Goal: Task Accomplishment & Management: Manage account settings

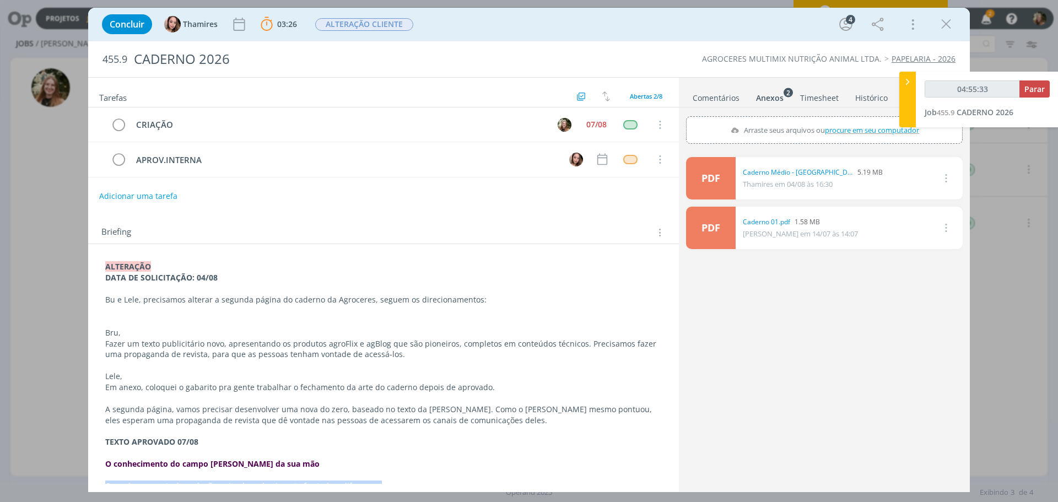
scroll to position [220, 0]
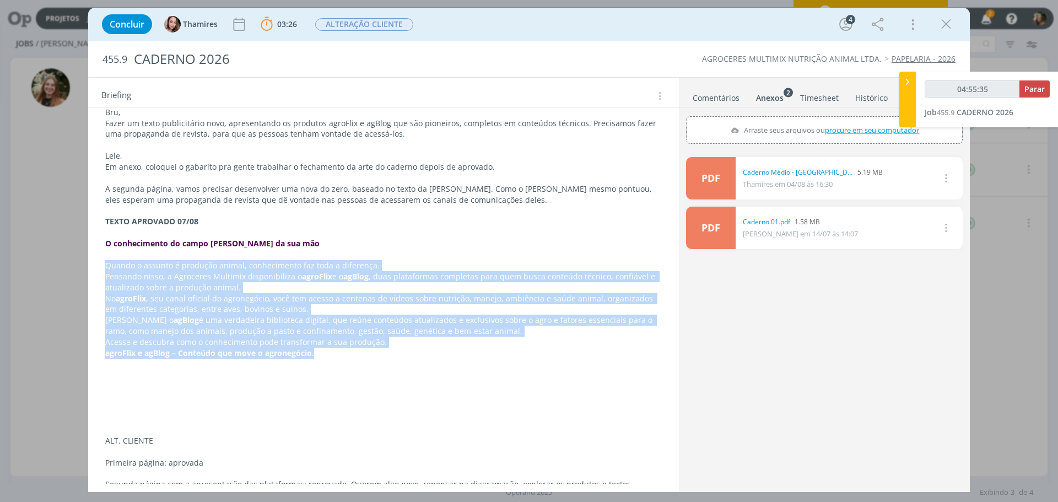
click at [207, 341] on p "Acesse e descubra como o conhecimento pode transformar a sua produção." at bounding box center [383, 342] width 556 height 11
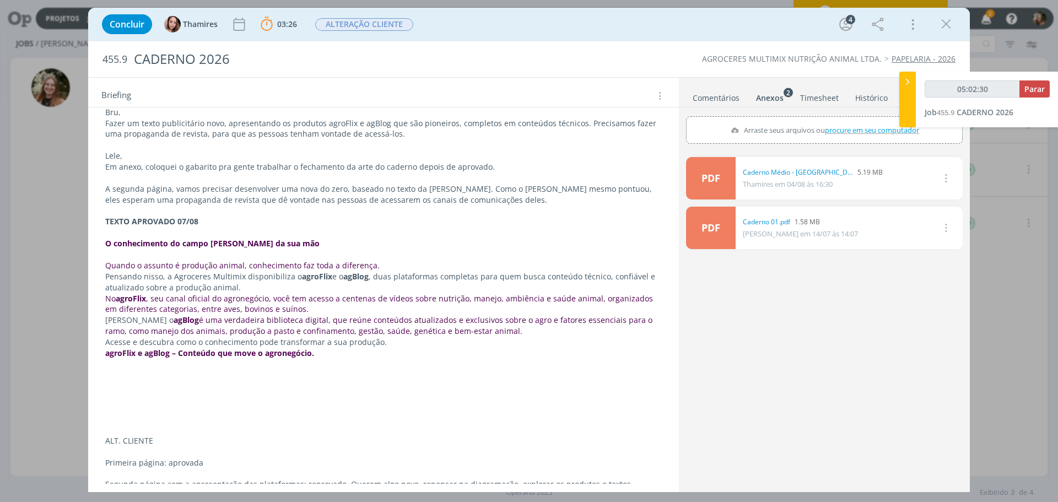
type input "05:02:31"
drag, startPoint x: 1034, startPoint y: 91, endPoint x: 837, endPoint y: 231, distance: 241.4
click at [1034, 91] on span "Parar" at bounding box center [1034, 89] width 20 height 10
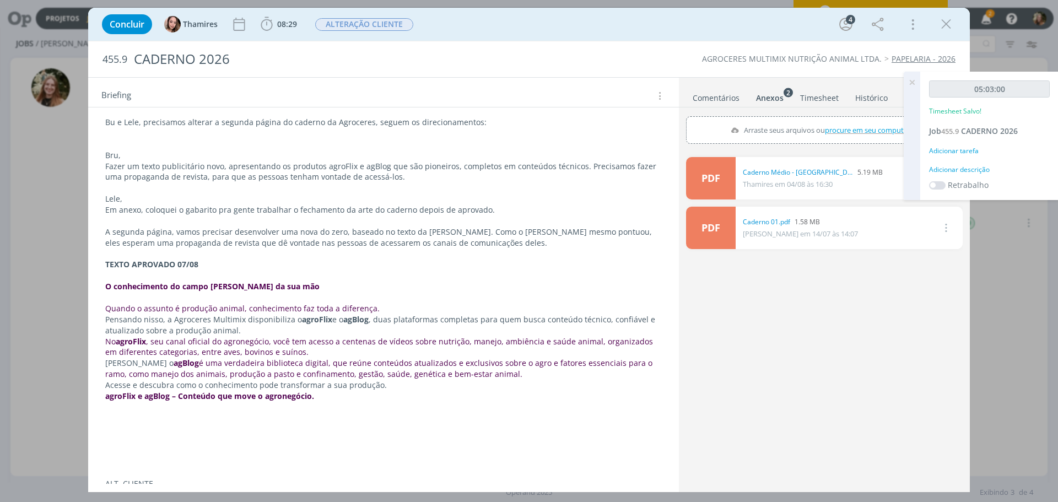
scroll to position [0, 0]
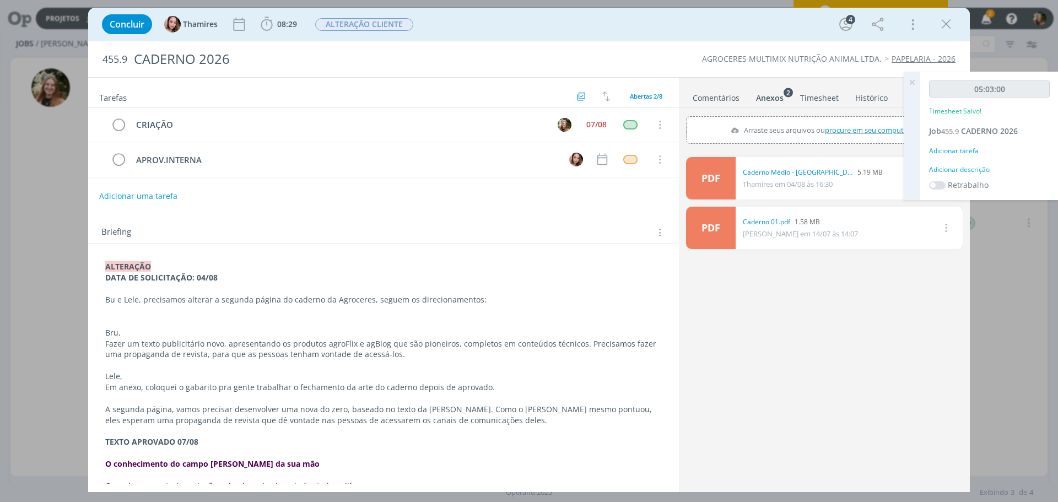
click at [770, 94] on div "Anexos 2" at bounding box center [770, 98] width 28 height 11
click at [771, 100] on div "Anexos 2" at bounding box center [770, 98] width 28 height 11
click at [772, 98] on div "Anexos 2" at bounding box center [770, 98] width 28 height 11
click at [915, 82] on icon at bounding box center [912, 82] width 20 height 21
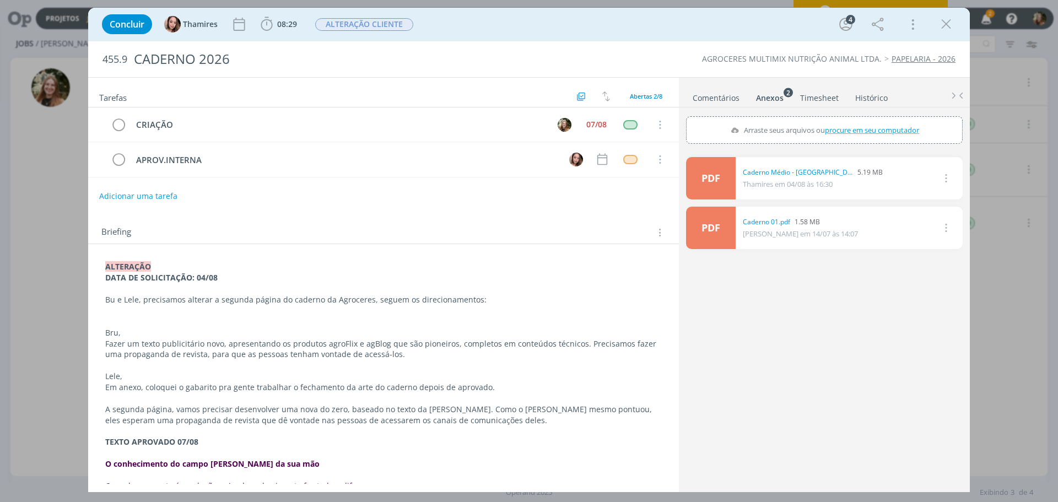
click at [772, 94] on div "Anexos 2" at bounding box center [770, 98] width 28 height 11
click at [831, 97] on link "Timesheet" at bounding box center [819, 96] width 40 height 16
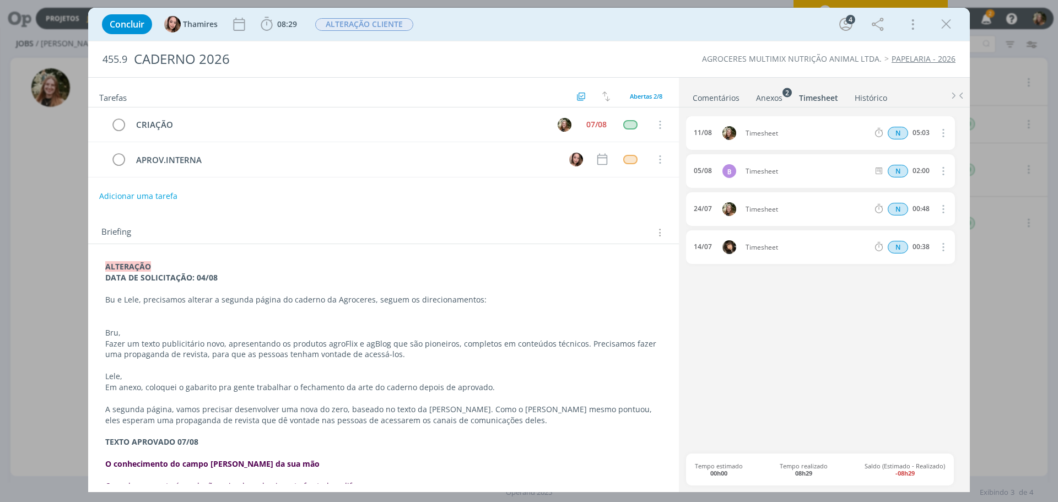
click at [770, 98] on div "Anexos 2" at bounding box center [769, 98] width 26 height 11
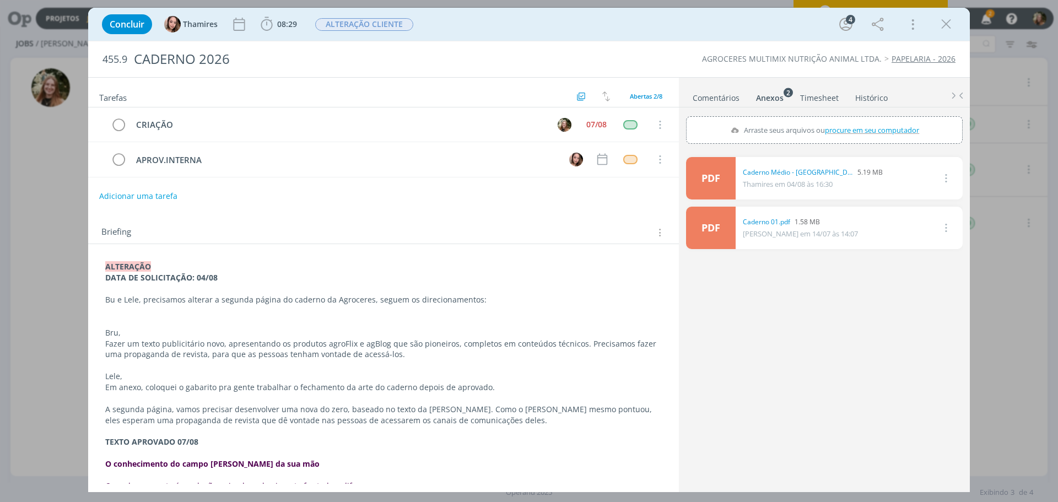
click at [809, 100] on link "Timesheet" at bounding box center [819, 96] width 40 height 16
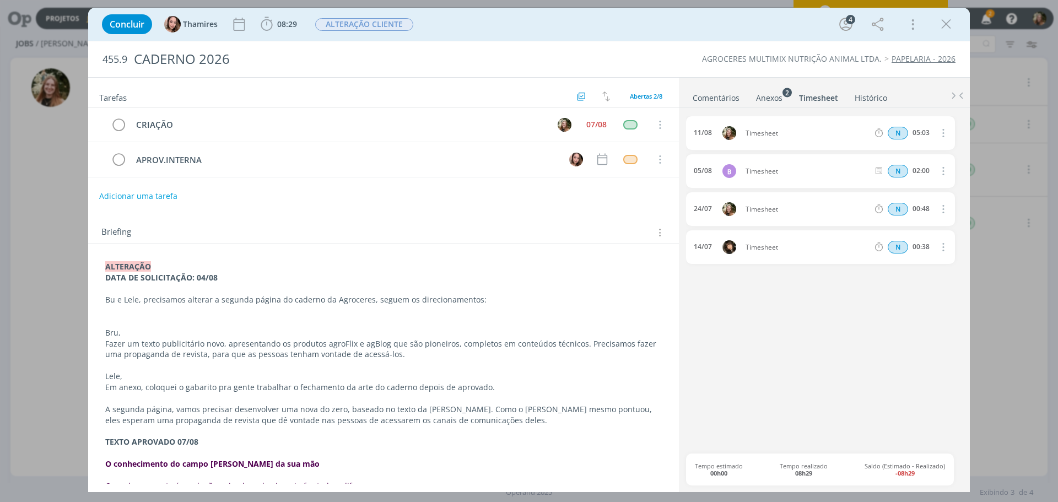
click at [922, 135] on div "05:03" at bounding box center [920, 133] width 17 height 8
drag, startPoint x: 918, startPoint y: 132, endPoint x: 928, endPoint y: 132, distance: 10.5
click at [922, 132] on div "05:03" at bounding box center [920, 133] width 17 height 8
click at [942, 128] on icon "dialog" at bounding box center [942, 132] width 12 height 13
click at [917, 166] on link "Editar" at bounding box center [911, 170] width 87 height 18
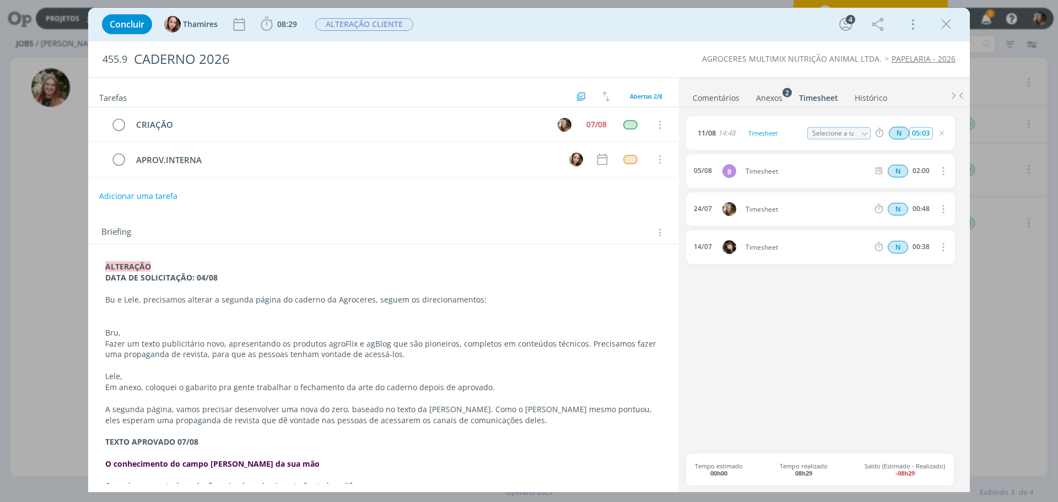
click at [917, 130] on input "05:03" at bounding box center [921, 133] width 24 height 12
type input "02:03"
click at [904, 302] on div "[DATE] 14:48 Timesheet Selecione a tarefa N 02:03 [DATE] B Timesheet N 02:00 Ex…" at bounding box center [824, 284] width 277 height 337
click at [864, 133] on icon "dialog" at bounding box center [865, 134] width 8 height 8
click at [860, 187] on div "CRIAÇÃO - [PERSON_NAME]" at bounding box center [847, 195] width 78 height 19
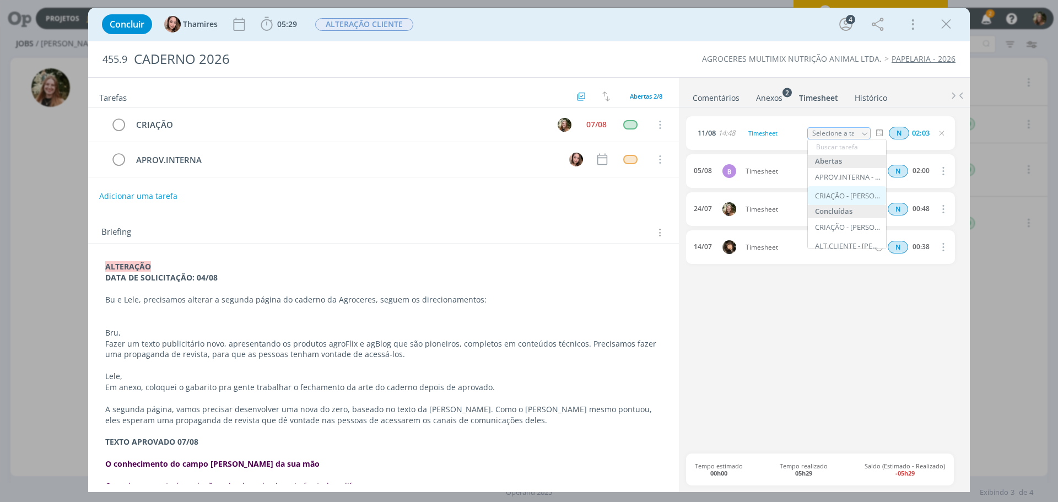
type input "CRIAÇÃO"
click at [942, 25] on icon "dialog" at bounding box center [946, 24] width 17 height 17
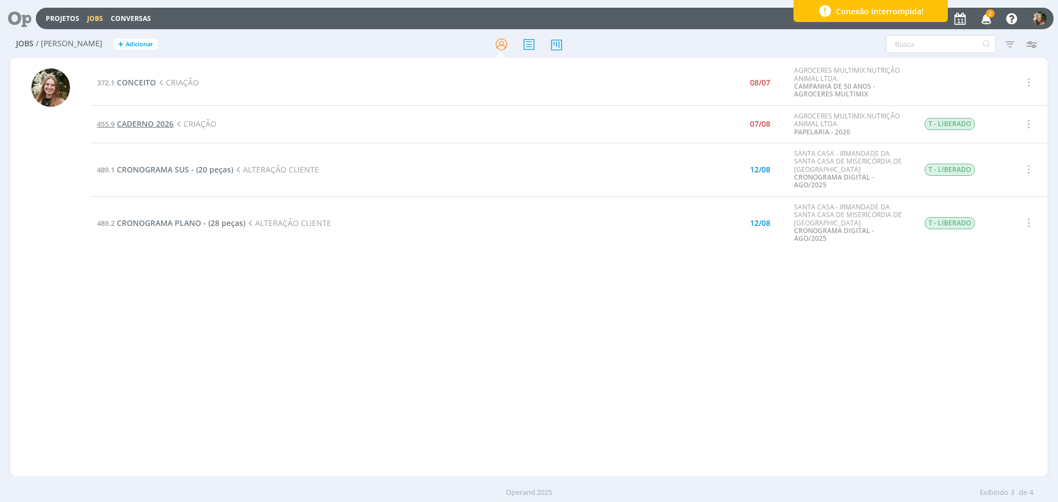
click at [138, 121] on span "CADERNO 2026" at bounding box center [145, 123] width 57 height 10
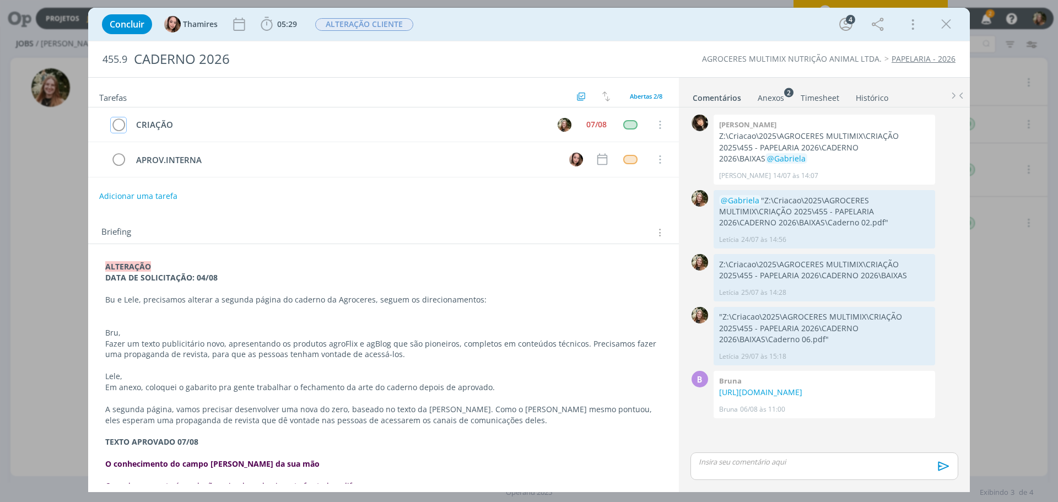
drag, startPoint x: 115, startPoint y: 121, endPoint x: 513, endPoint y: 199, distance: 406.4
click at [115, 122] on icon "dialog" at bounding box center [118, 125] width 15 height 17
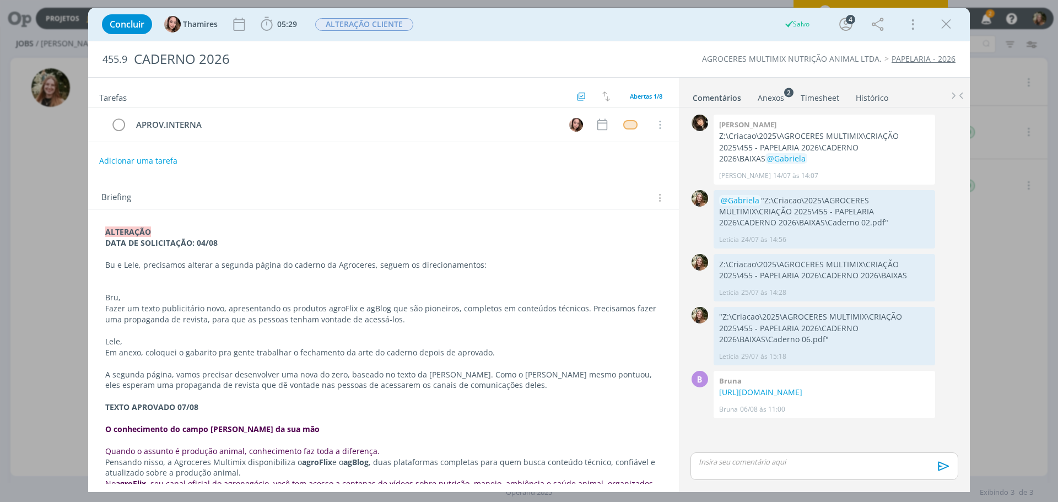
click at [848, 463] on p "dialog" at bounding box center [824, 462] width 250 height 10
drag, startPoint x: 797, startPoint y: 442, endPoint x: 797, endPoint y: 436, distance: 5.5
click at [797, 442] on p "dialog" at bounding box center [824, 441] width 250 height 10
click at [940, 467] on icon "dialog" at bounding box center [942, 470] width 11 height 9
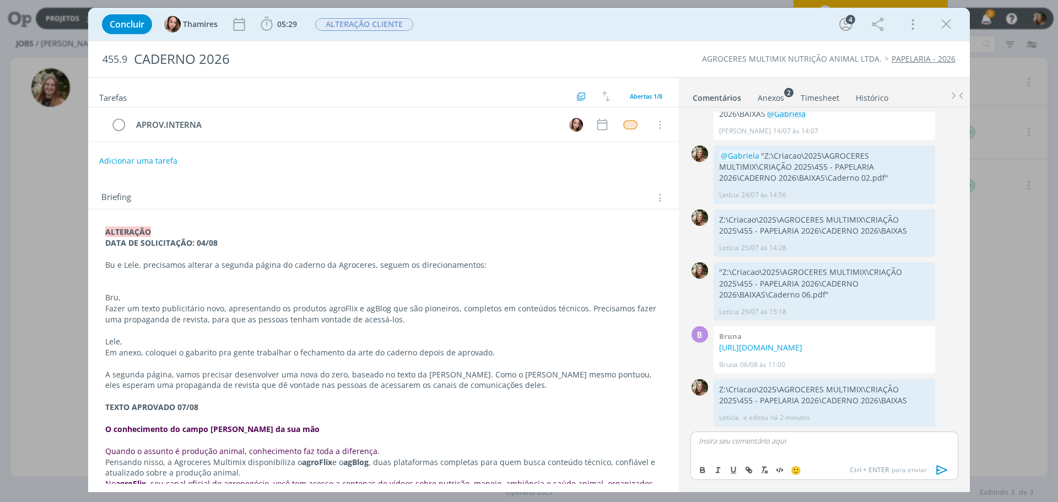
scroll to position [56, 0]
click at [339, 18] on span "ALTERAÇÃO CLIENTE" at bounding box center [364, 24] width 98 height 13
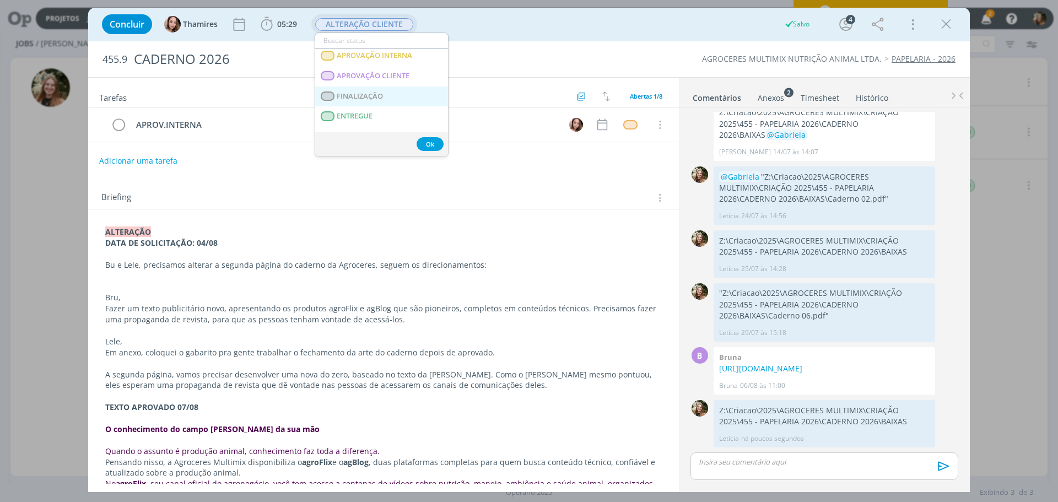
scroll to position [165, 0]
click at [366, 56] on span "APROVAÇÃO INTERNA" at bounding box center [374, 55] width 75 height 9
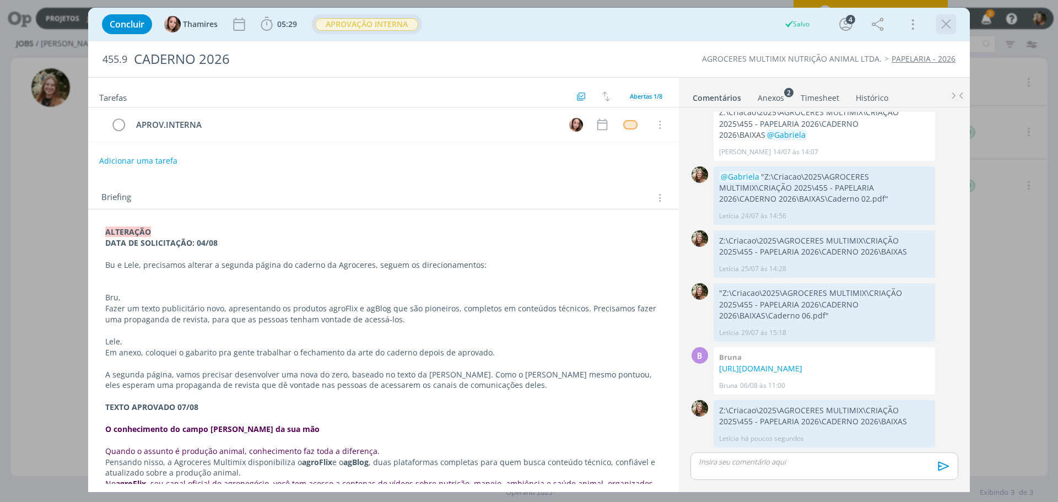
click at [947, 20] on icon "dialog" at bounding box center [946, 24] width 17 height 17
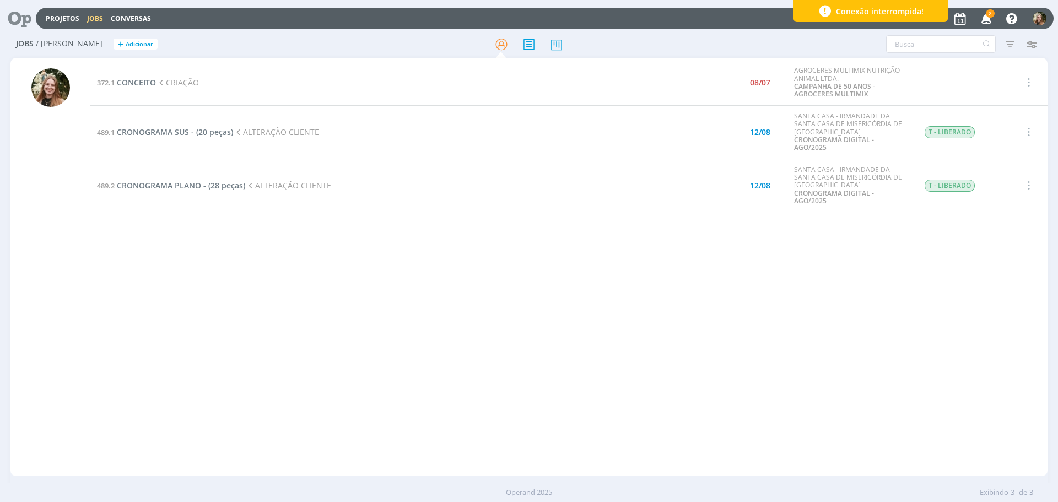
click at [989, 18] on icon "button" at bounding box center [986, 18] width 19 height 19
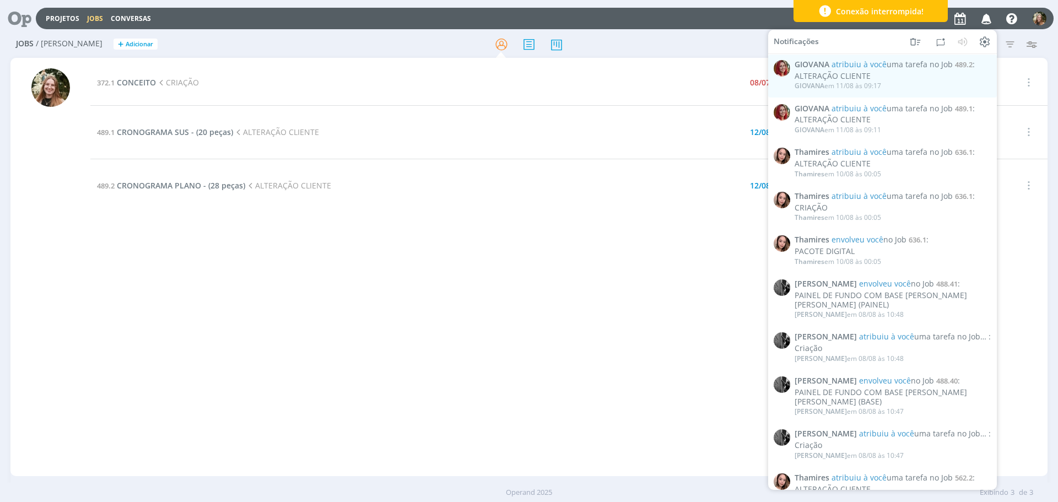
click at [988, 18] on icon "button" at bounding box center [986, 18] width 19 height 19
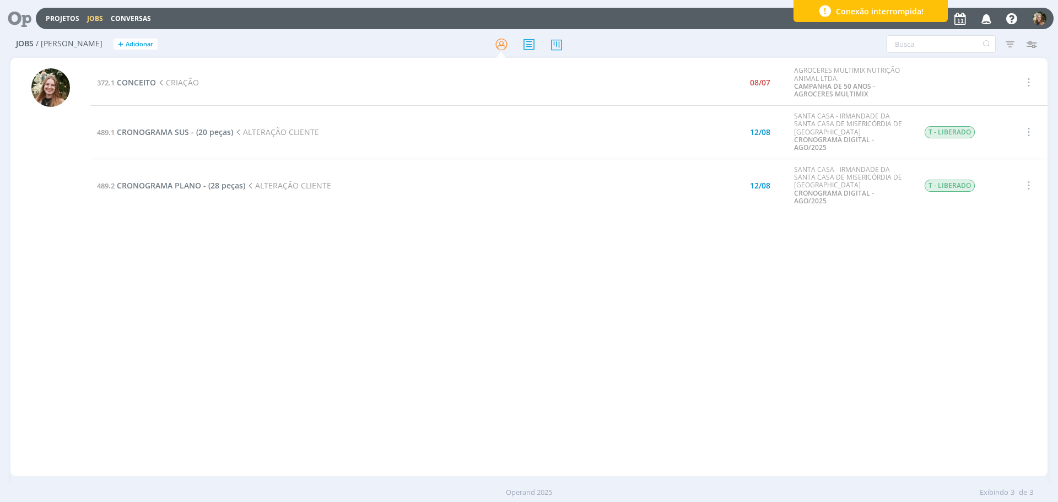
click at [282, 240] on div "372.1 CONCEITO CRIAÇÃO 08/07 AGROCERES MULTIMIX NUTRIÇÃO ANIMAL LTDA. CAMPANHA …" at bounding box center [568, 267] width 957 height 414
